Goal: Information Seeking & Learning: Check status

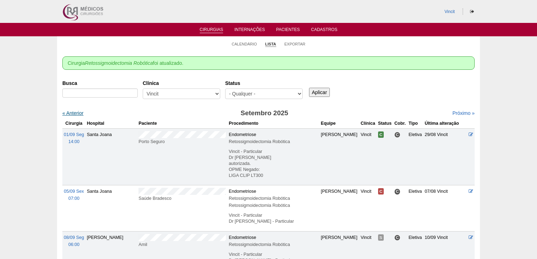
click at [79, 114] on link "« Anterior" at bounding box center [72, 113] width 21 height 6
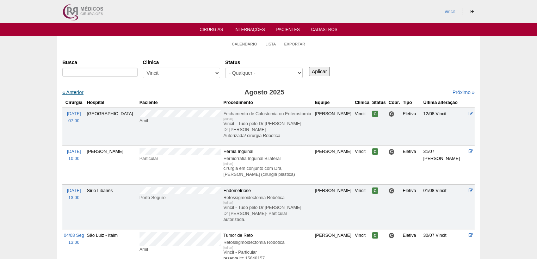
click at [77, 91] on link "« Anterior" at bounding box center [72, 92] width 21 height 6
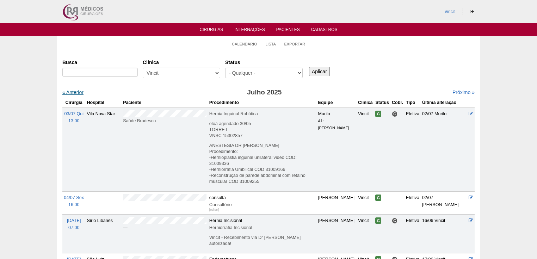
click at [80, 92] on link "« Anterior" at bounding box center [72, 92] width 21 height 6
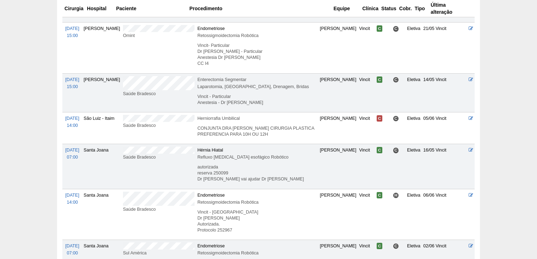
scroll to position [282, 0]
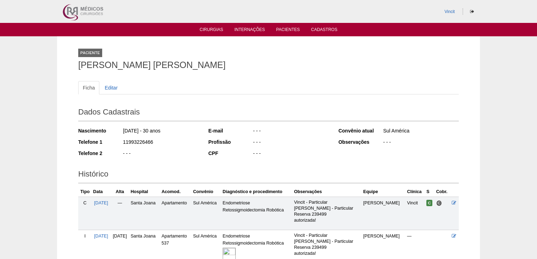
scroll to position [56, 0]
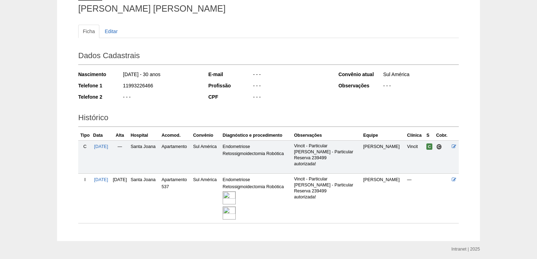
click at [236, 197] on img at bounding box center [229, 197] width 13 height 13
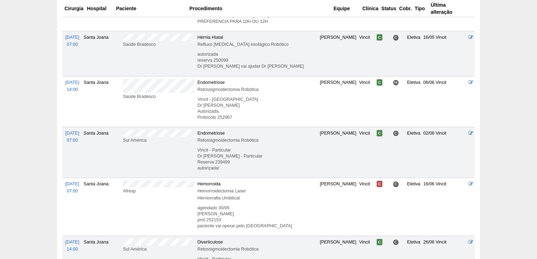
scroll to position [423, 0]
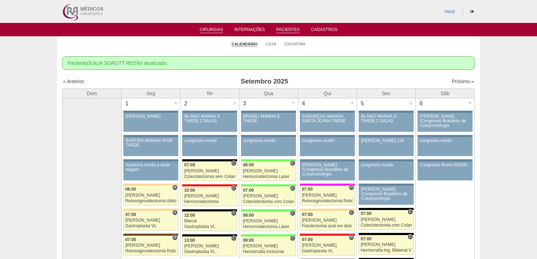
click at [295, 28] on link "Pacientes" at bounding box center [288, 30] width 24 height 6
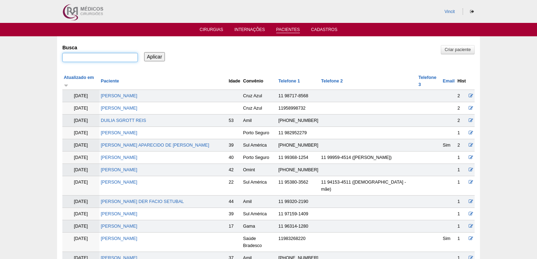
click at [103, 60] on input "Busca" at bounding box center [99, 57] width 75 height 9
type input "luana de melo soares"
click at [144, 52] on input "Aplicar" at bounding box center [154, 56] width 21 height 9
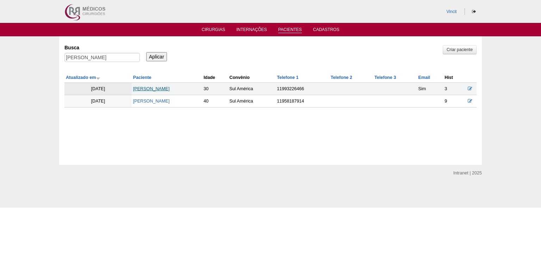
click at [138, 91] on link "[PERSON_NAME]" at bounding box center [151, 88] width 37 height 5
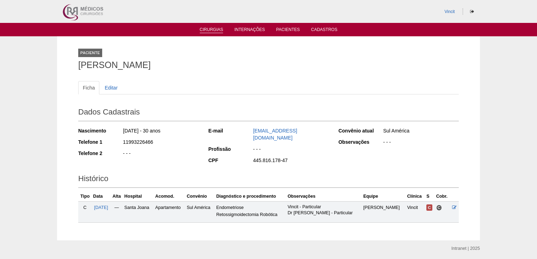
click at [204, 31] on link "Cirurgias" at bounding box center [212, 30] width 24 height 6
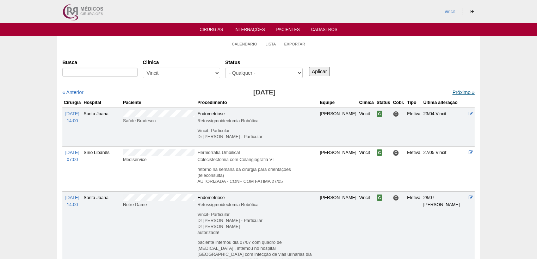
click at [456, 94] on link "Próximo »" at bounding box center [463, 92] width 22 height 6
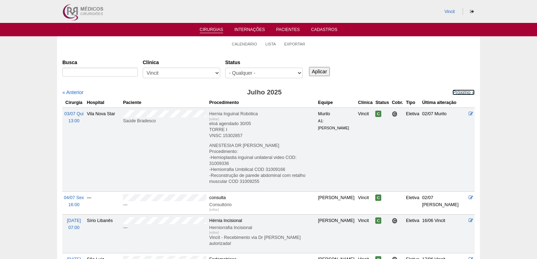
click at [456, 94] on link "Próximo »" at bounding box center [463, 92] width 22 height 6
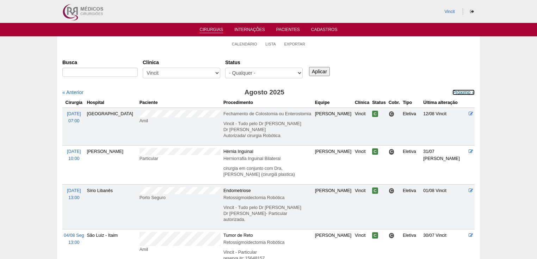
click at [456, 94] on link "Próximo »" at bounding box center [463, 92] width 22 height 6
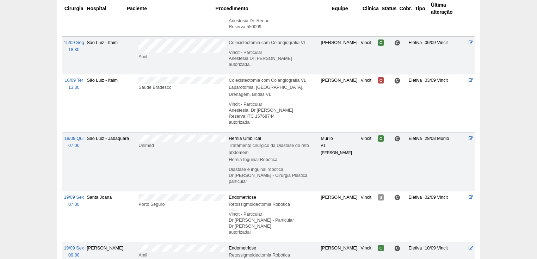
scroll to position [620, 0]
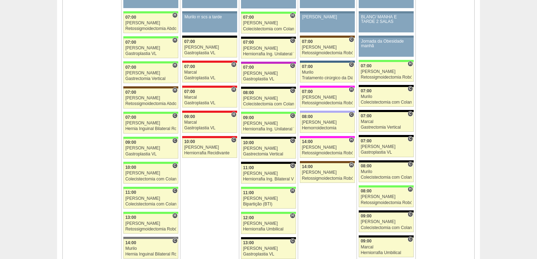
scroll to position [592, 0]
